Goal: Task Accomplishment & Management: Use online tool/utility

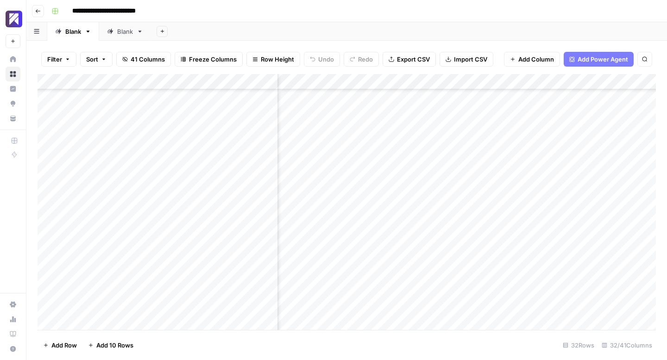
scroll to position [278, 1199]
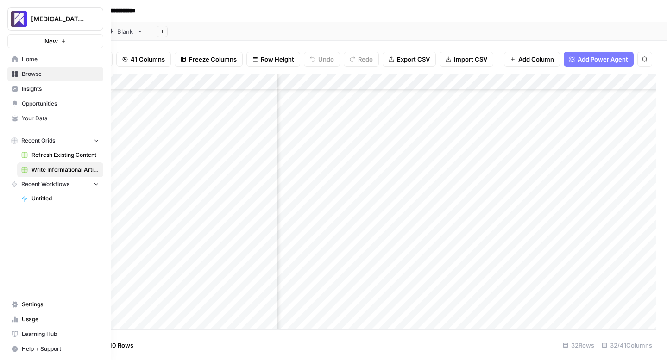
click at [13, 321] on icon at bounding box center [13, 321] width 2 height 3
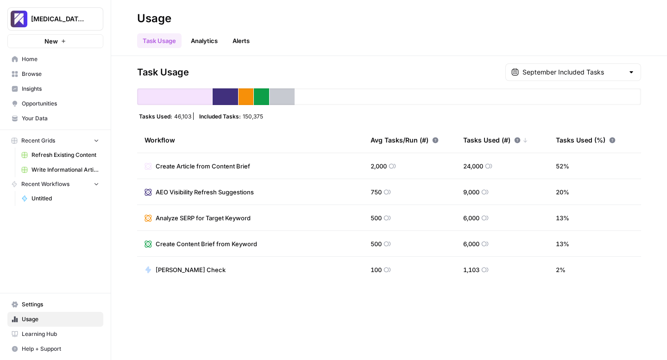
click at [48, 167] on span "Write Informational Article" at bounding box center [66, 170] width 68 height 8
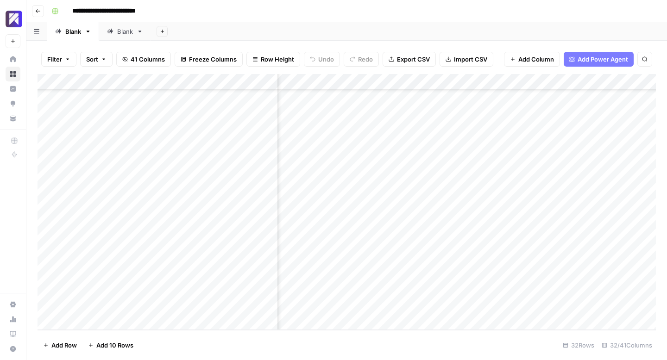
scroll to position [278, 1530]
click at [403, 118] on div "Add Column" at bounding box center [347, 202] width 618 height 256
click at [408, 117] on div "Add Column" at bounding box center [347, 202] width 618 height 256
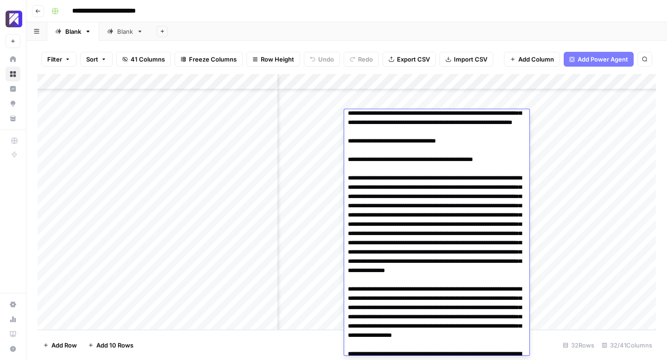
scroll to position [0, 0]
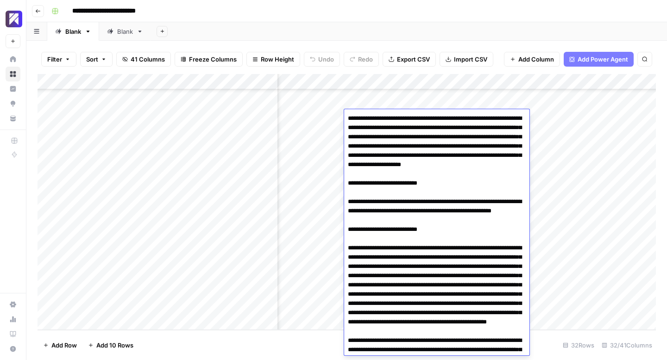
click at [590, 180] on div "Add Column" at bounding box center [347, 202] width 618 height 256
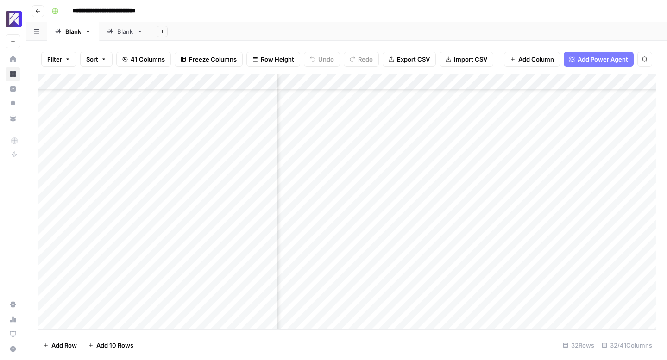
click at [495, 118] on div "Add Column" at bounding box center [347, 202] width 618 height 256
click at [496, 133] on div "Add Column" at bounding box center [347, 202] width 618 height 256
click at [498, 150] on div "Add Column" at bounding box center [347, 202] width 618 height 256
click at [495, 165] on div "Add Column" at bounding box center [347, 202] width 618 height 256
click at [495, 182] on div "Add Column" at bounding box center [347, 202] width 618 height 256
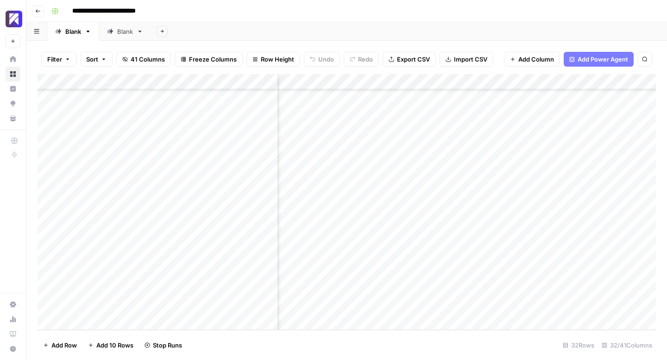
click at [495, 196] on div "Add Column" at bounding box center [347, 202] width 618 height 256
click at [494, 211] on div "Add Column" at bounding box center [347, 202] width 618 height 256
click at [499, 228] on div "Add Column" at bounding box center [347, 202] width 618 height 256
click at [499, 243] on div "Add Column" at bounding box center [347, 202] width 618 height 256
click at [499, 258] on div "Add Column" at bounding box center [347, 202] width 618 height 256
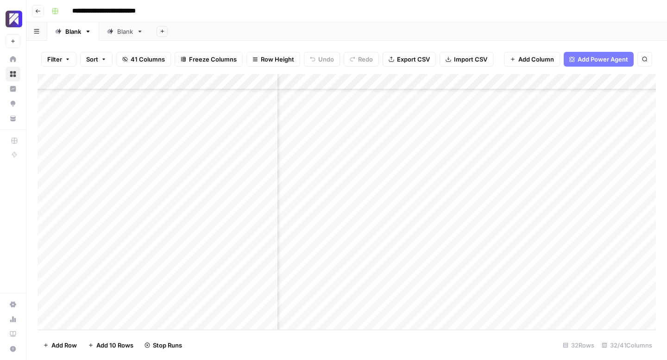
click at [498, 275] on div "Add Column" at bounding box center [347, 202] width 618 height 256
